Goal: Task Accomplishment & Management: Use online tool/utility

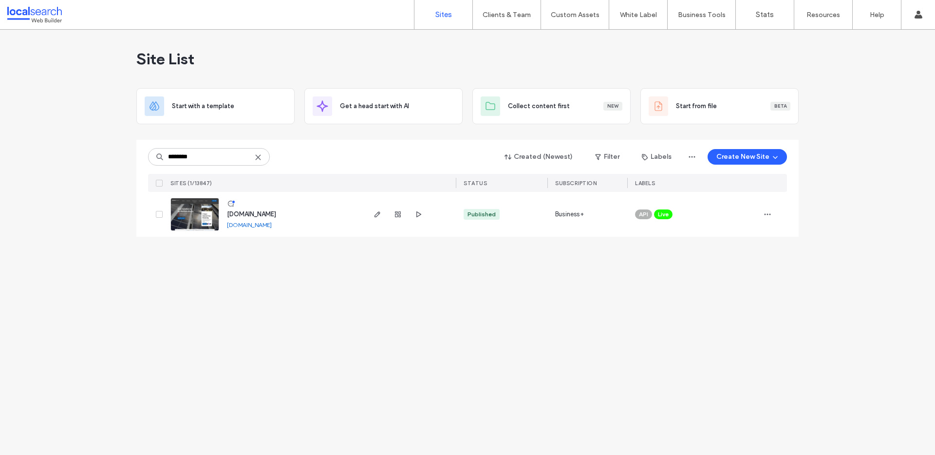
type input "********"
click at [265, 215] on span "[DOMAIN_NAME]" at bounding box center [251, 213] width 49 height 7
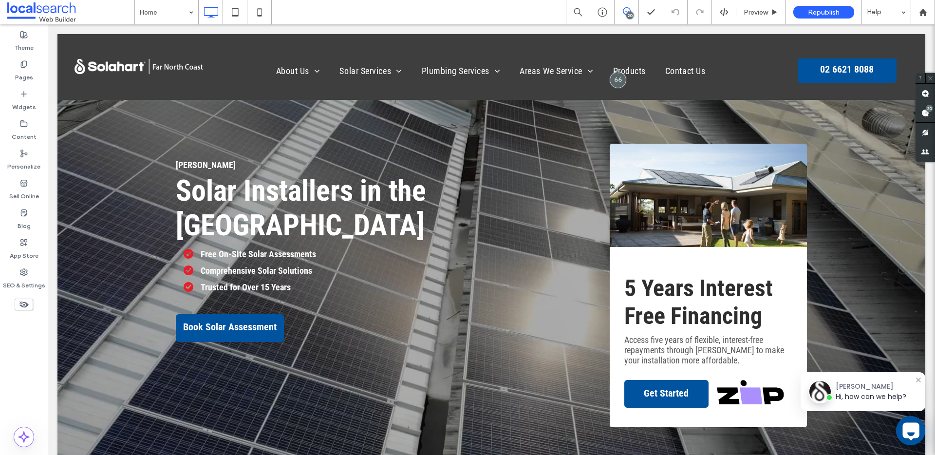
click at [625, 12] on icon at bounding box center [627, 11] width 8 height 8
click at [626, 14] on div "20" at bounding box center [629, 15] width 7 height 7
click at [635, 13] on span at bounding box center [626, 11] width 24 height 8
click at [919, 113] on span at bounding box center [924, 112] width 19 height 19
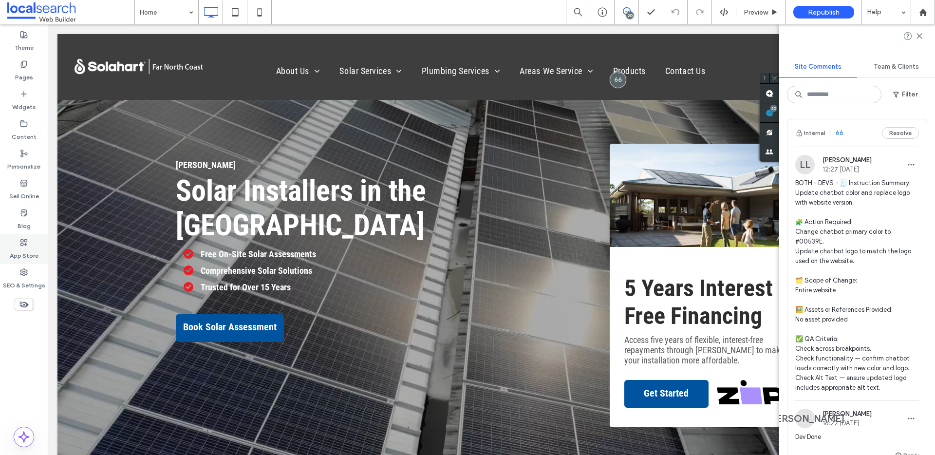
click at [20, 254] on label "App Store" at bounding box center [24, 253] width 29 height 14
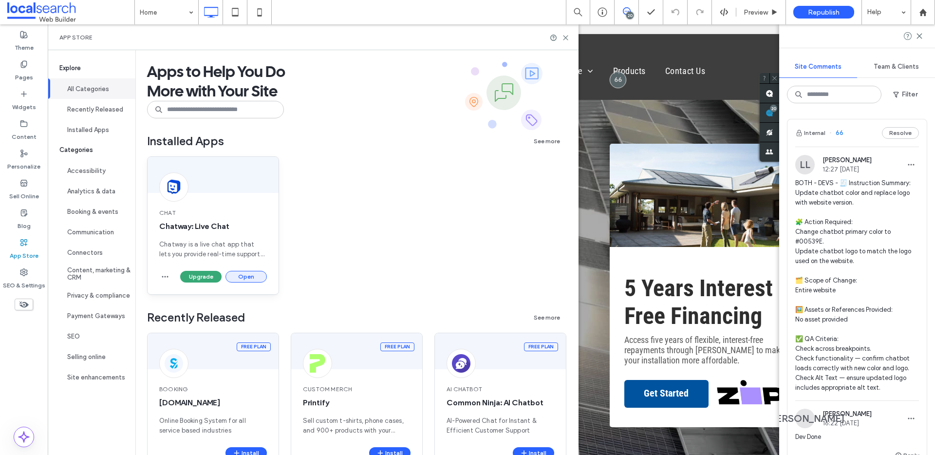
click at [247, 273] on button "Open" at bounding box center [245, 277] width 41 height 12
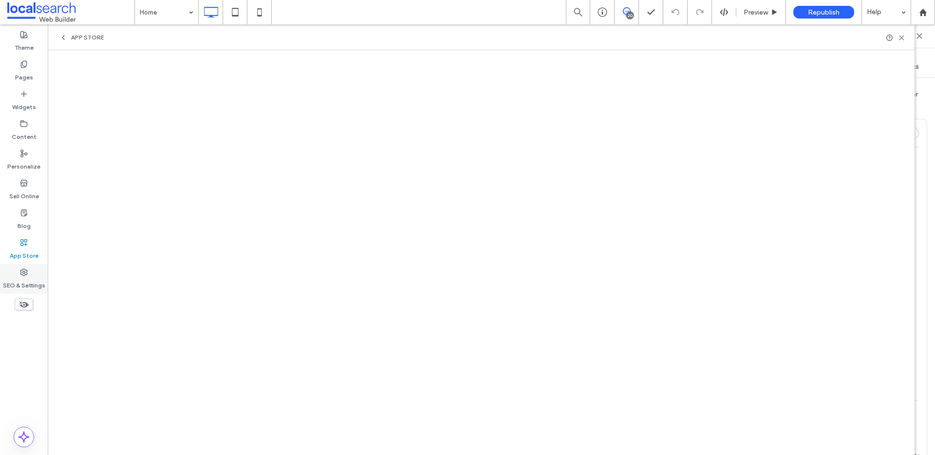
click at [26, 288] on label "SEO & Settings" at bounding box center [24, 283] width 42 height 14
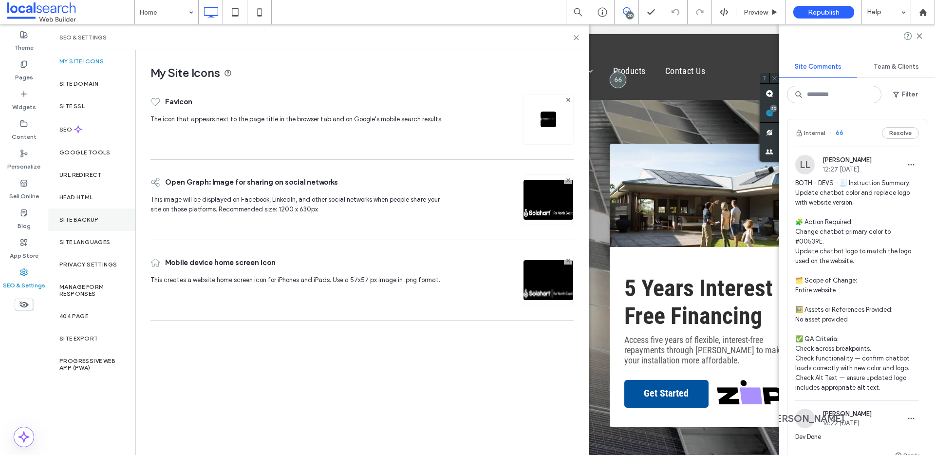
click at [93, 224] on div "Site Backup" at bounding box center [92, 219] width 88 height 22
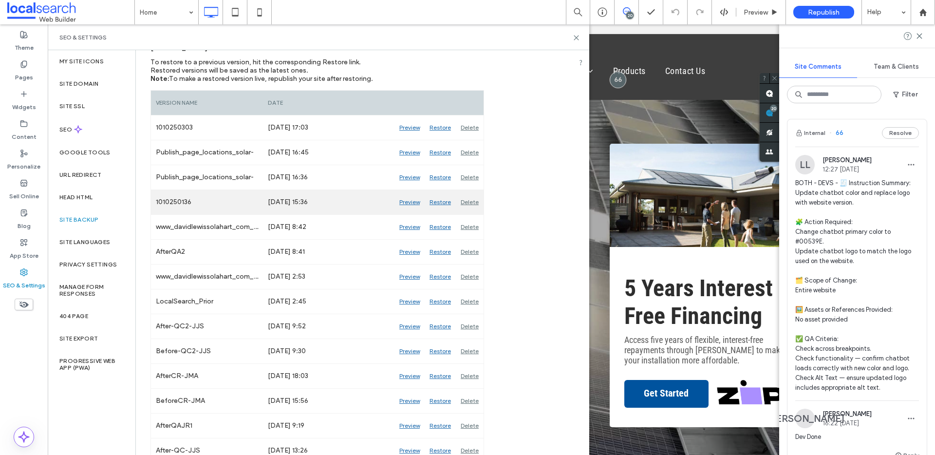
scroll to position [125, 0]
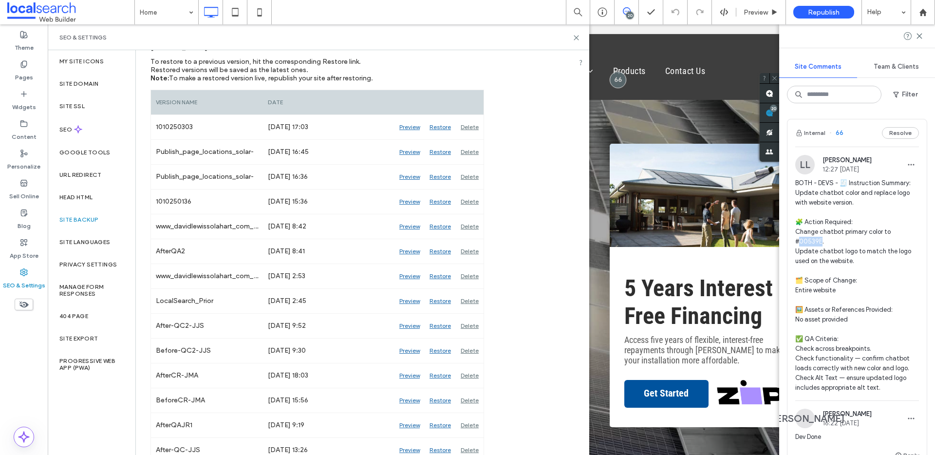
drag, startPoint x: 916, startPoint y: 232, endPoint x: 895, endPoint y: 222, distance: 22.9
click at [893, 232] on span "BOTH - DEVS - 🧾 Instruction Summary: Update chatbot color and replace logo with…" at bounding box center [857, 285] width 124 height 214
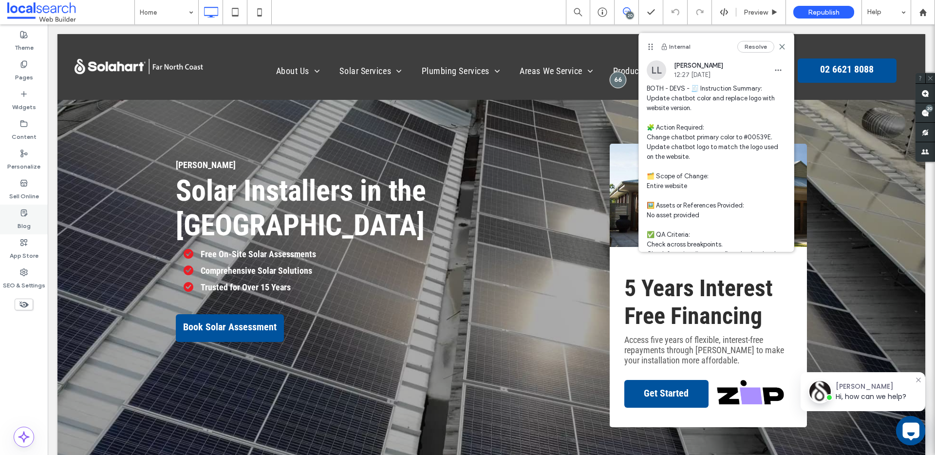
click at [15, 222] on div "Blog" at bounding box center [24, 219] width 48 height 30
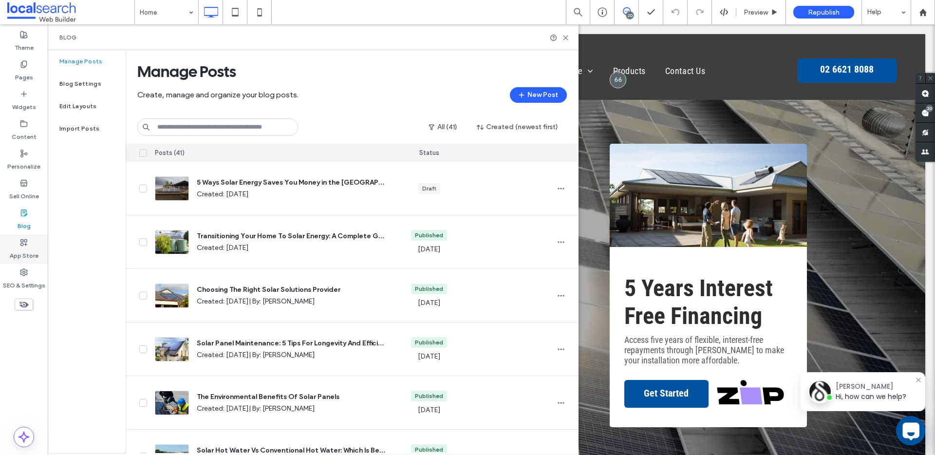
click at [14, 247] on label "App Store" at bounding box center [24, 253] width 29 height 14
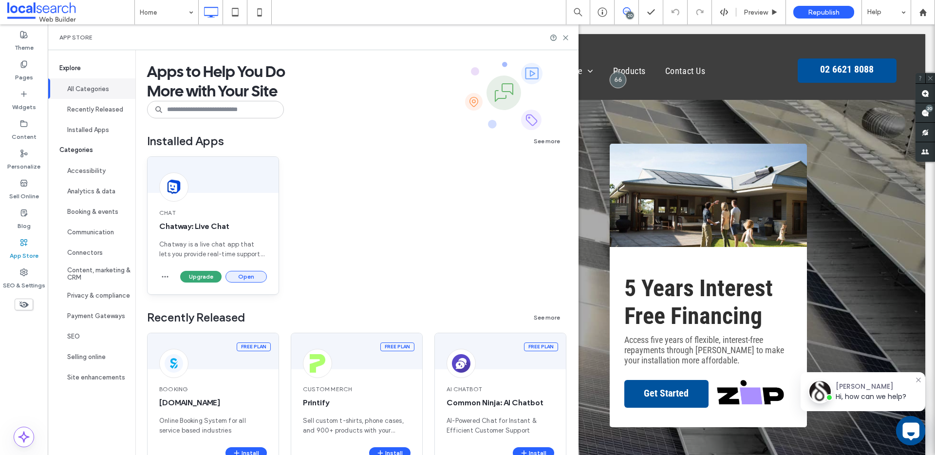
click at [241, 277] on button "Open" at bounding box center [245, 277] width 41 height 12
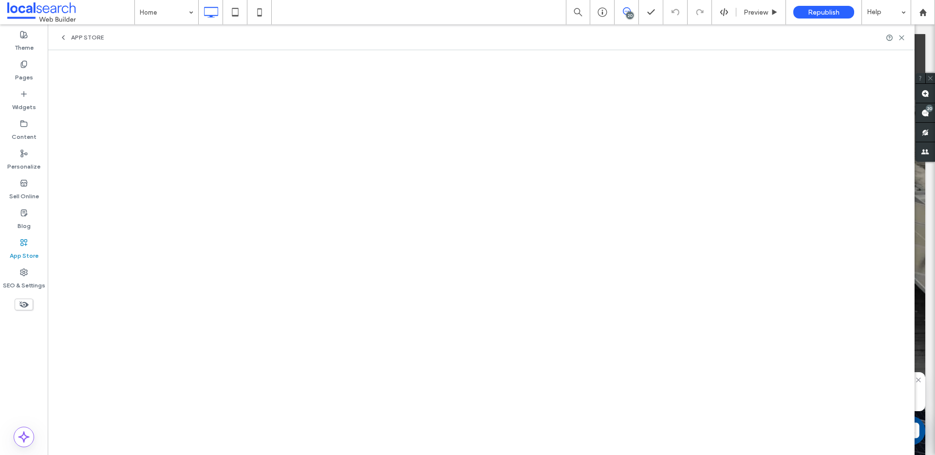
click at [63, 39] on use at bounding box center [63, 38] width 2 height 4
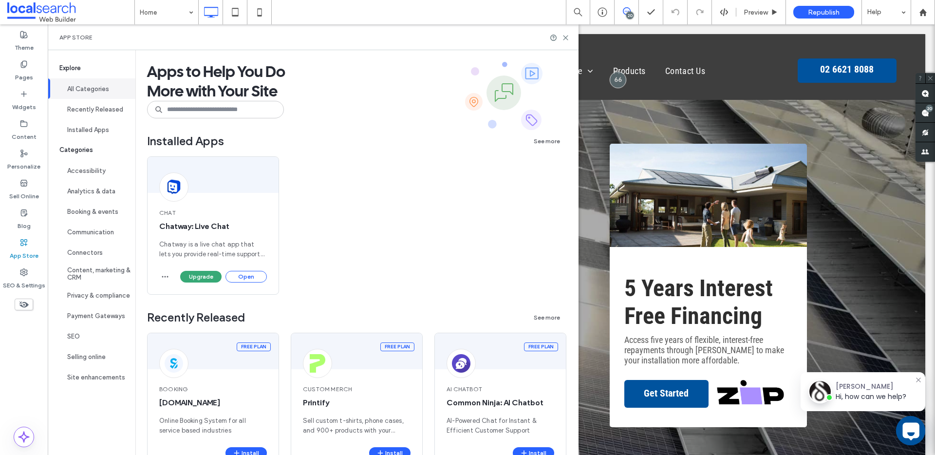
click at [631, 12] on div "20" at bounding box center [629, 15] width 7 height 7
click at [628, 15] on div "20" at bounding box center [629, 15] width 7 height 7
click at [923, 108] on span at bounding box center [924, 112] width 19 height 19
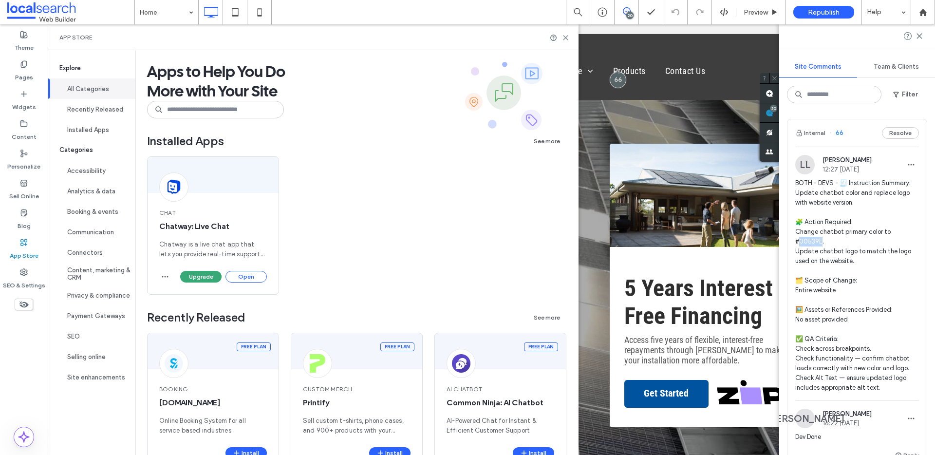
drag, startPoint x: 915, startPoint y: 231, endPoint x: 895, endPoint y: 233, distance: 20.5
click at [895, 233] on span "BOTH - DEVS - 🧾 Instruction Summary: Update chatbot color and replace logo with…" at bounding box center [857, 285] width 124 height 214
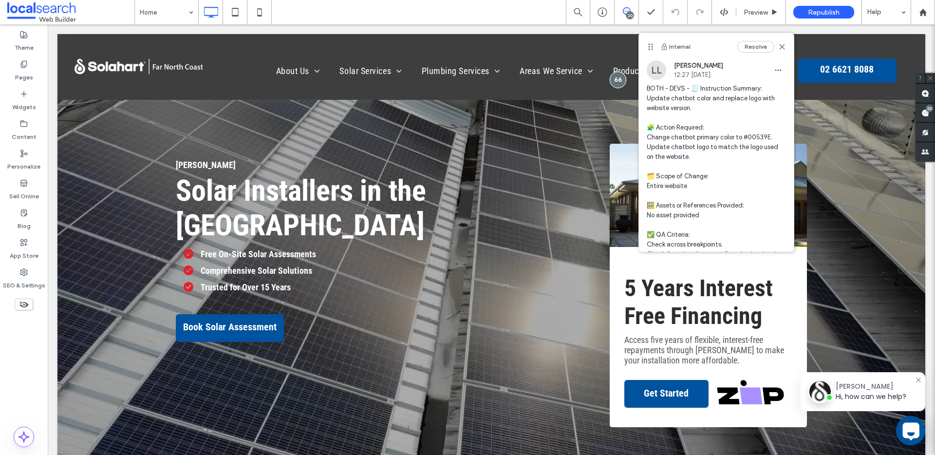
copy span "539E."
drag, startPoint x: 767, startPoint y: 138, endPoint x: 747, endPoint y: 138, distance: 19.5
click at [746, 139] on span "BOTH - DEVS - 🧾 Instruction Summary: Update chatbot color and replace logo with…" at bounding box center [716, 186] width 139 height 204
copy span "539E."
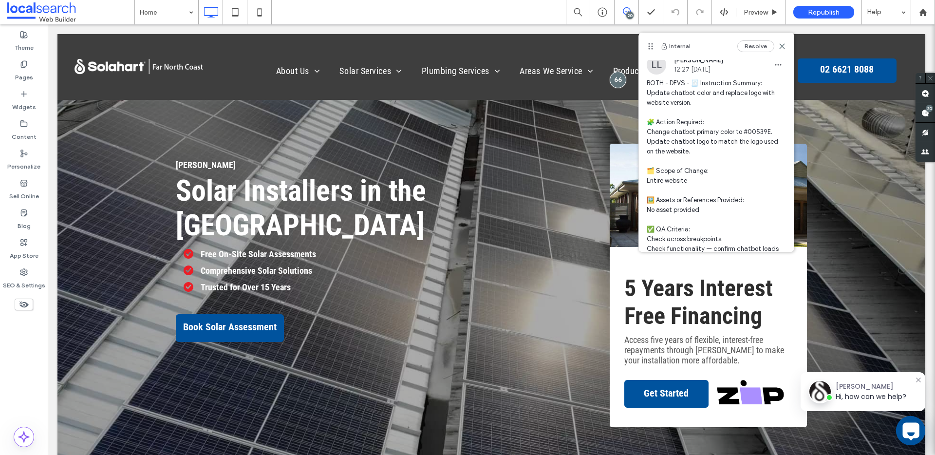
click at [688, 188] on span "BOTH - DEVS - 🧾 Instruction Summary: Update chatbot color and replace logo with…" at bounding box center [716, 180] width 139 height 204
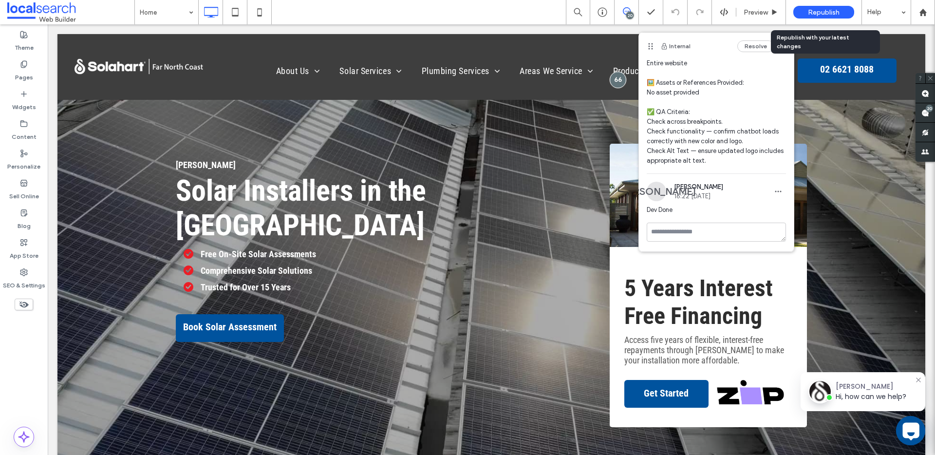
click at [838, 16] on span "Republish" at bounding box center [824, 12] width 32 height 8
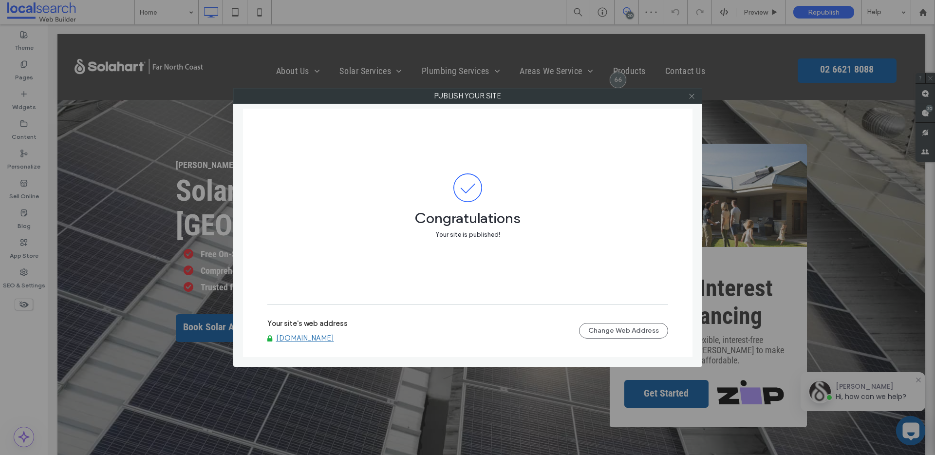
click at [693, 98] on icon at bounding box center [691, 96] width 7 height 7
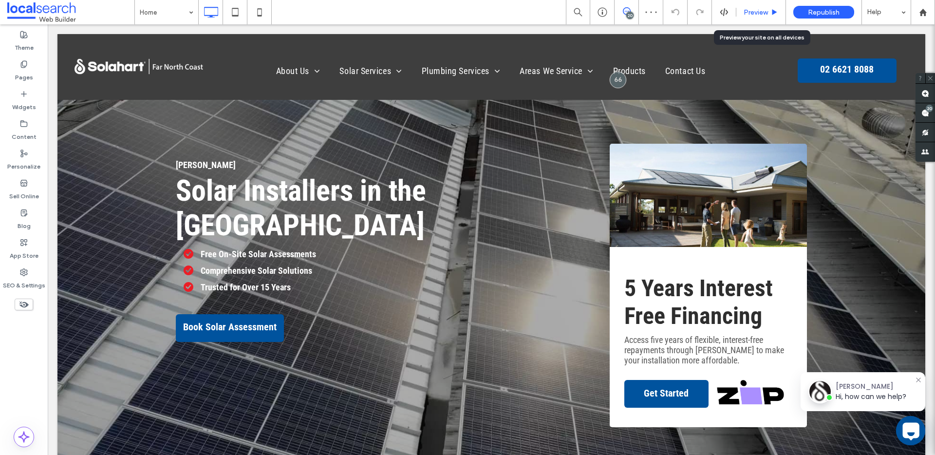
click at [750, 11] on span "Preview" at bounding box center [755, 12] width 24 height 8
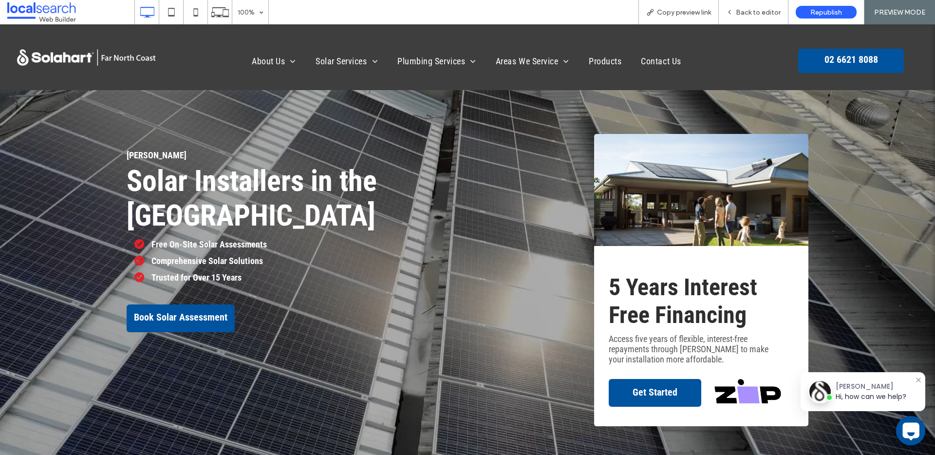
click at [876, 398] on div "Hi, how can we help?" at bounding box center [870, 396] width 71 height 10
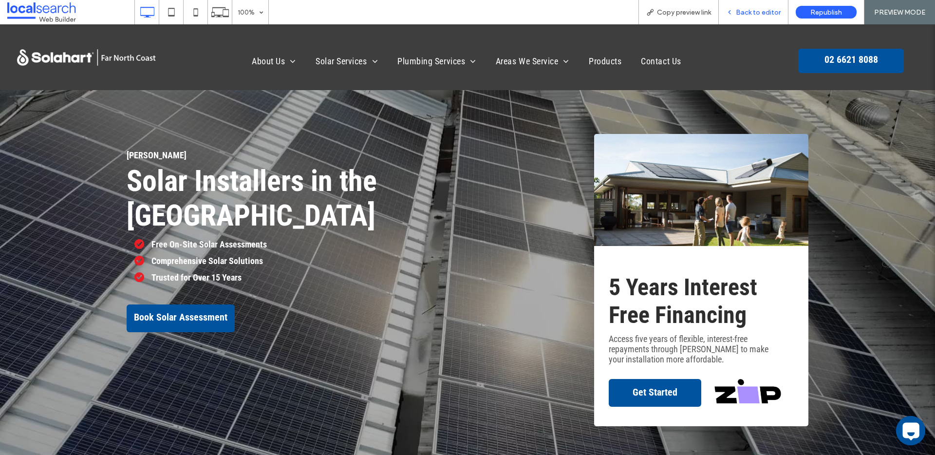
click at [766, 18] on div "Back to editor" at bounding box center [754, 12] width 70 height 24
click at [739, 12] on span "Back to editor" at bounding box center [758, 12] width 45 height 8
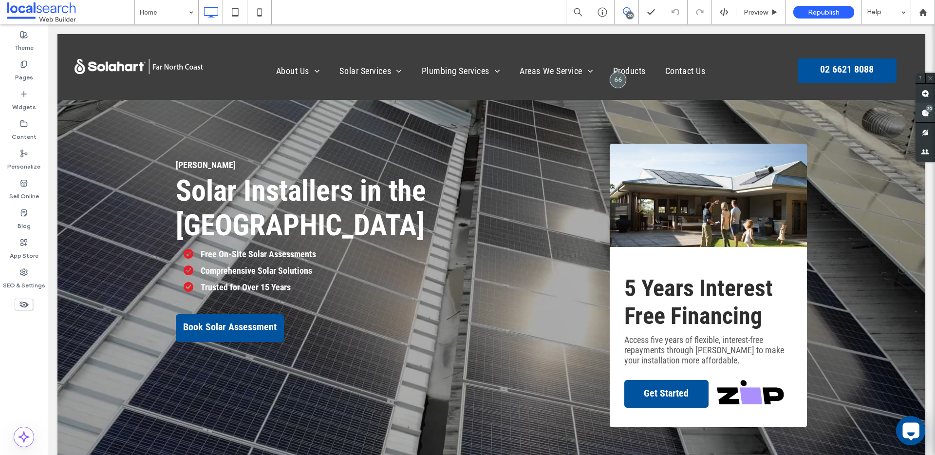
click at [927, 112] on use at bounding box center [925, 113] width 8 height 8
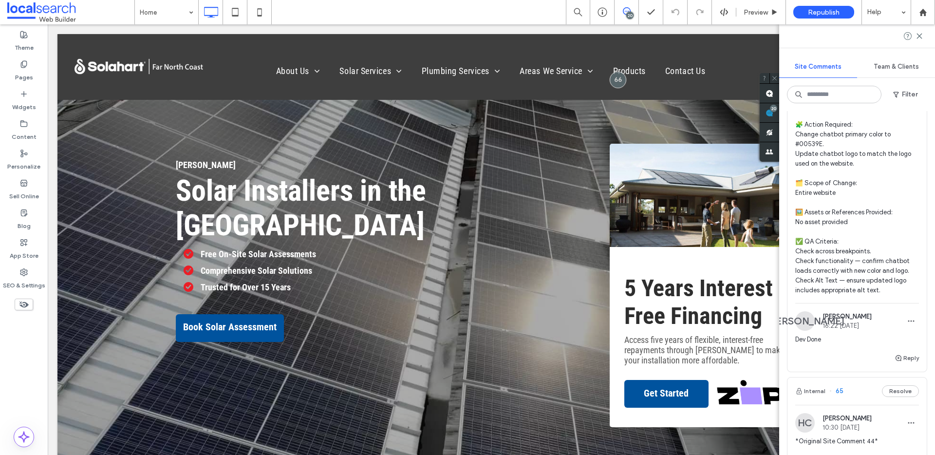
scroll to position [111, 0]
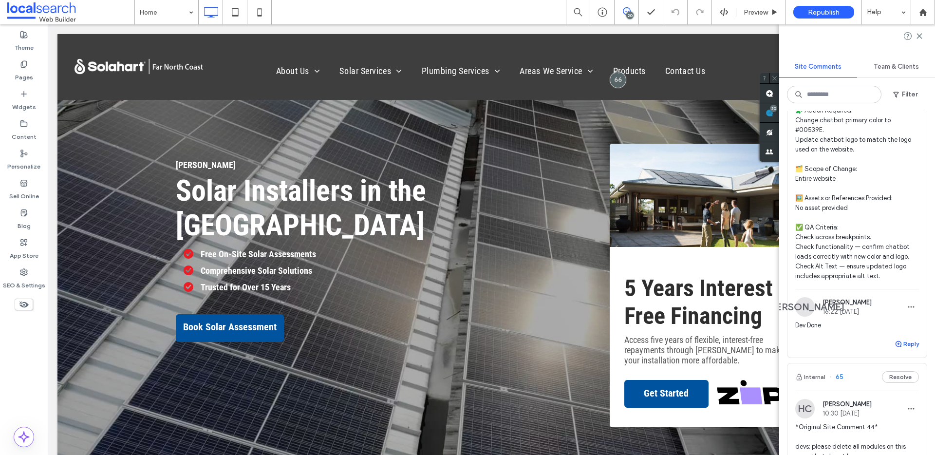
click at [905, 338] on button "Reply" at bounding box center [906, 344] width 24 height 12
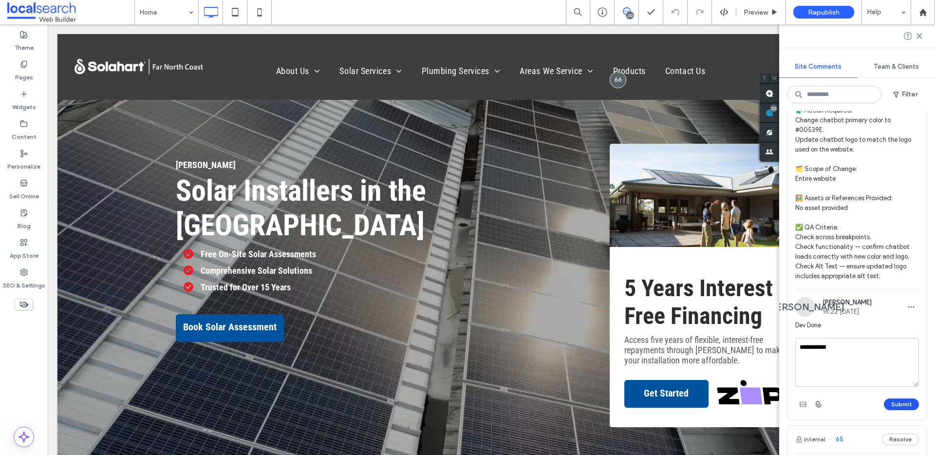
type textarea "**********"
click at [907, 398] on button "Submit" at bounding box center [901, 404] width 35 height 12
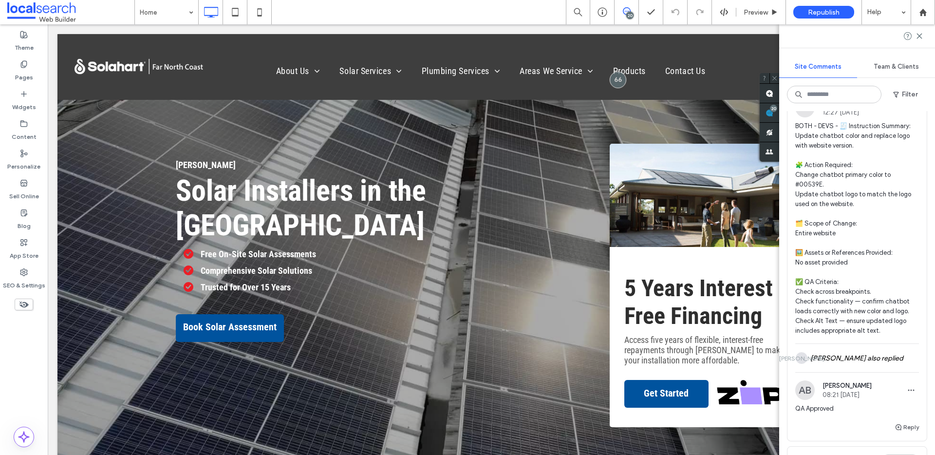
scroll to position [0, 0]
